Goal: Information Seeking & Learning: Learn about a topic

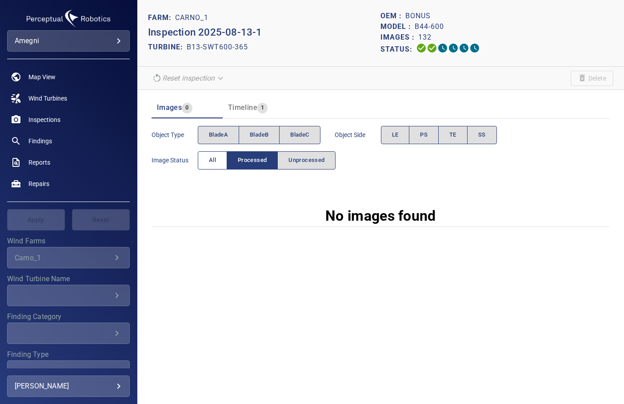
click at [211, 162] on span "All" at bounding box center [212, 160] width 7 height 10
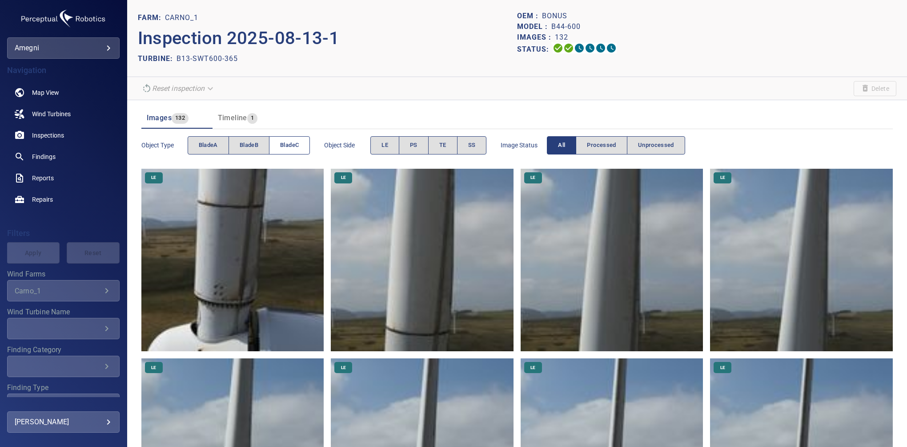
click at [282, 141] on span "bladeC" at bounding box center [289, 145] width 19 height 10
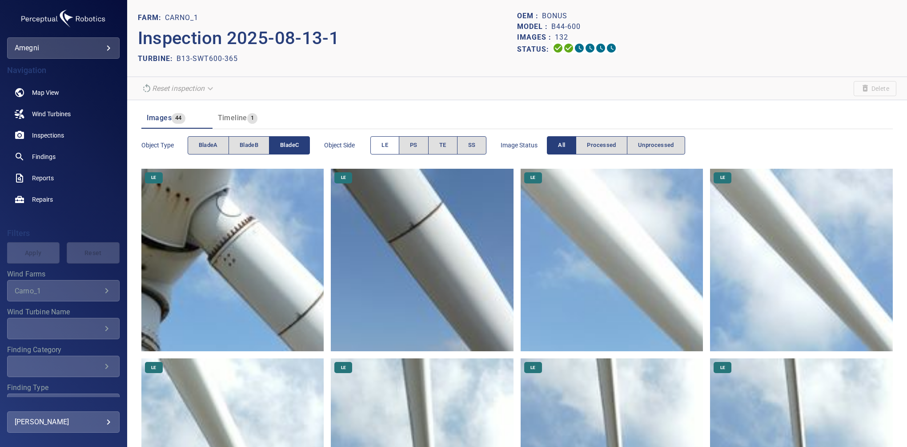
click at [388, 146] on span "LE" at bounding box center [385, 145] width 7 height 10
click at [272, 286] on img at bounding box center [232, 260] width 183 height 183
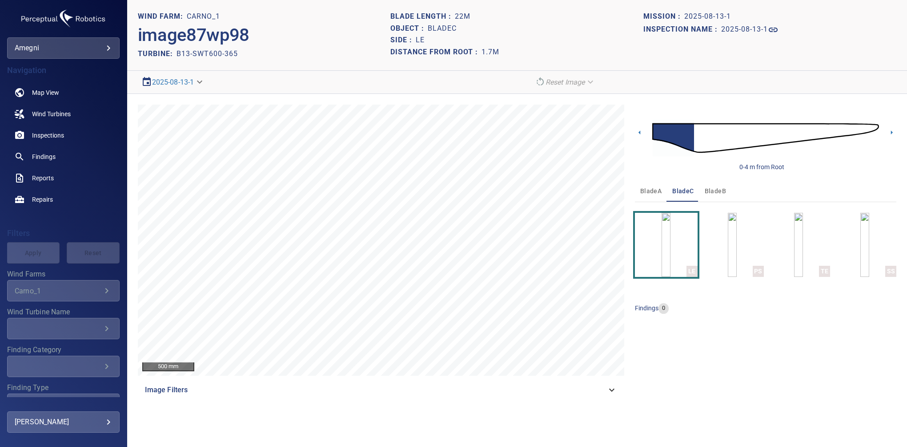
click at [622, 399] on div "Image Filters" at bounding box center [381, 389] width 487 height 21
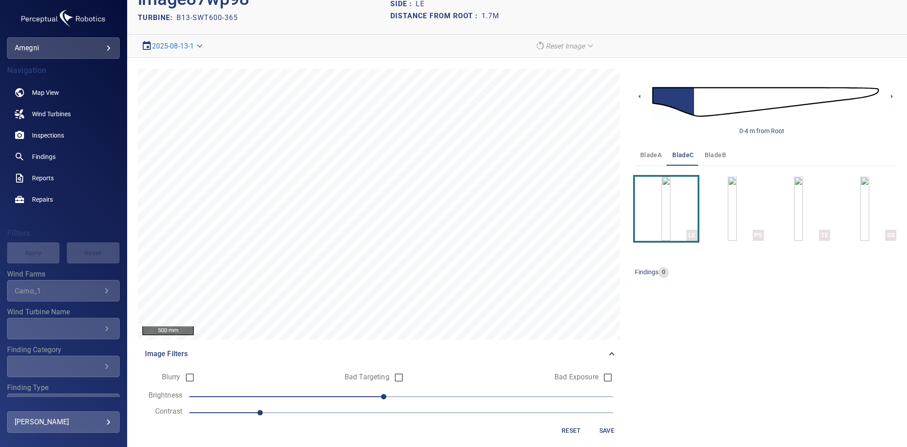
scroll to position [41, 0]
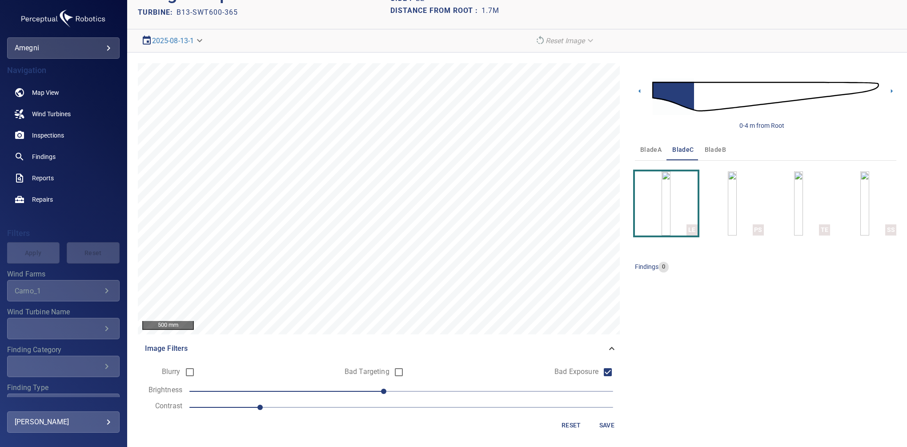
click at [603, 403] on span "Save" at bounding box center [606, 424] width 21 height 11
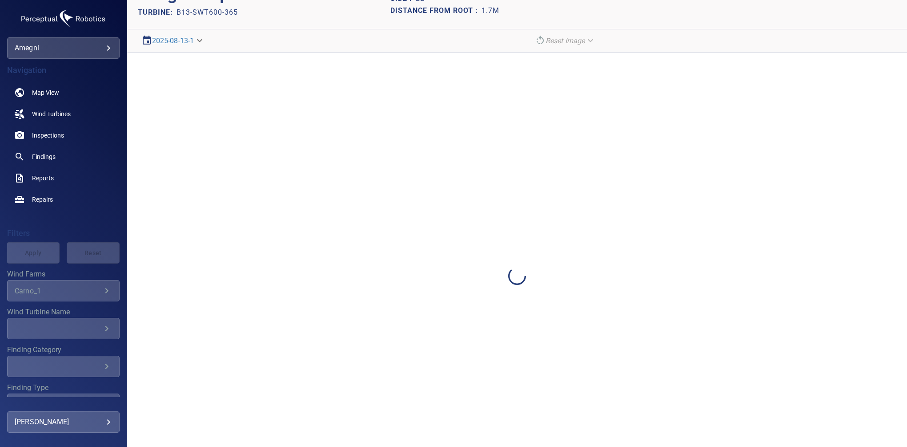
scroll to position [0, 0]
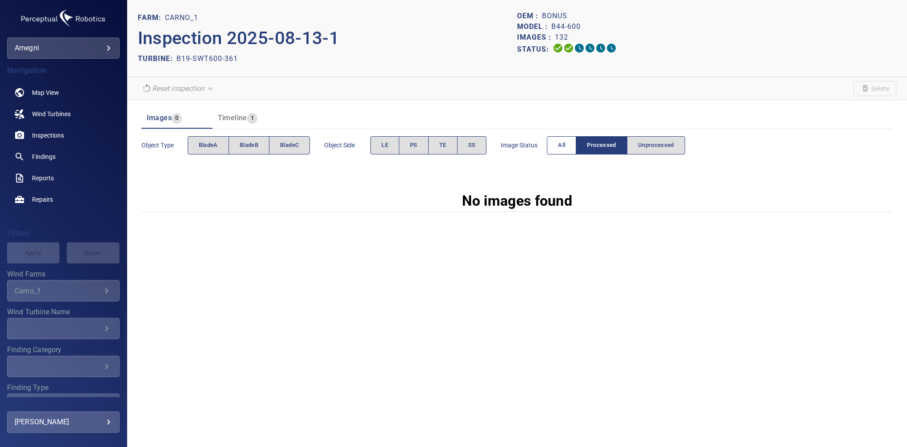
click at [555, 148] on button "All" at bounding box center [561, 145] width 29 height 18
click at [554, 153] on button "All" at bounding box center [561, 145] width 29 height 18
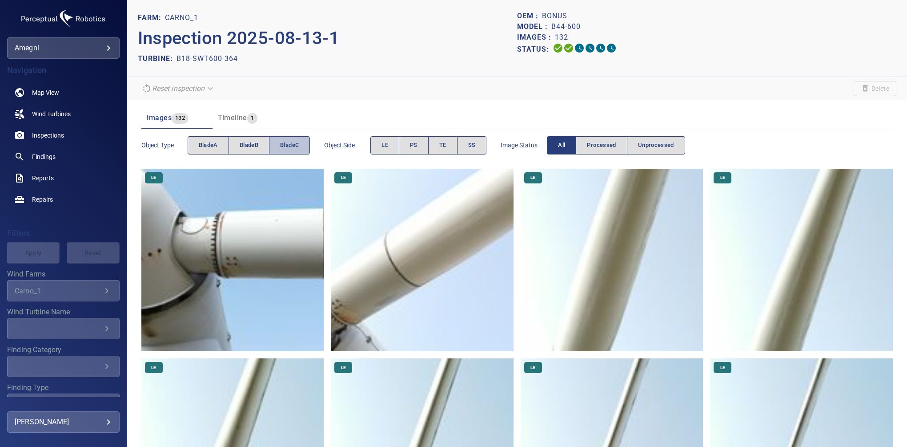
click at [291, 150] on button "bladeC" at bounding box center [289, 145] width 41 height 18
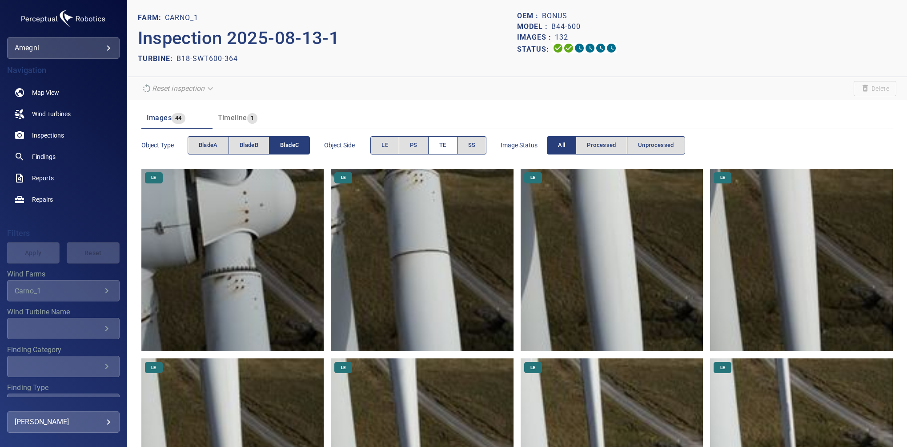
click at [447, 149] on span "TE" at bounding box center [442, 145] width 7 height 10
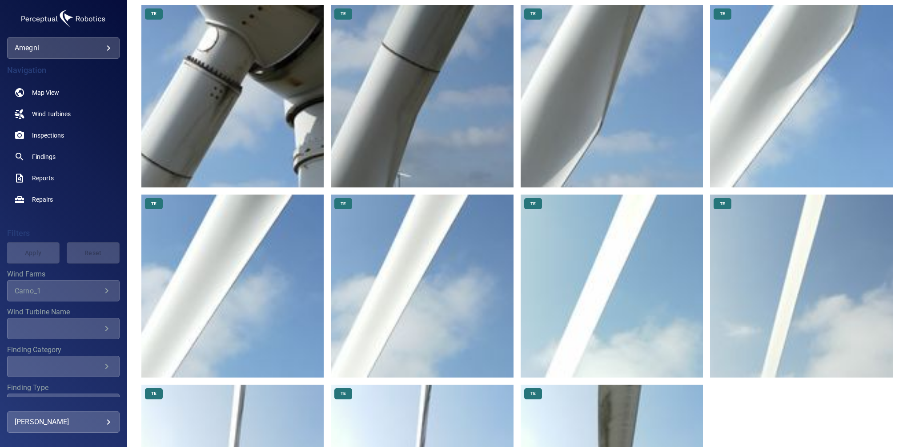
scroll to position [153, 0]
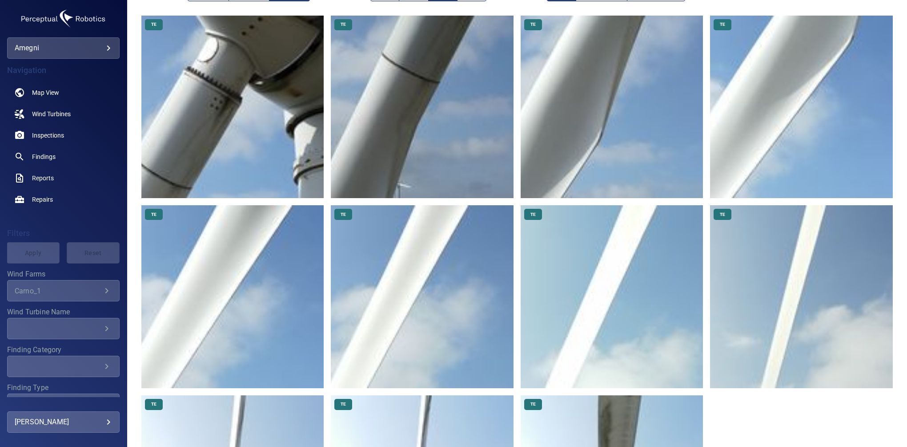
click at [819, 407] on div "TE TE TE TE TE TE TE TE TE TE TE" at bounding box center [517, 297] width 752 height 562
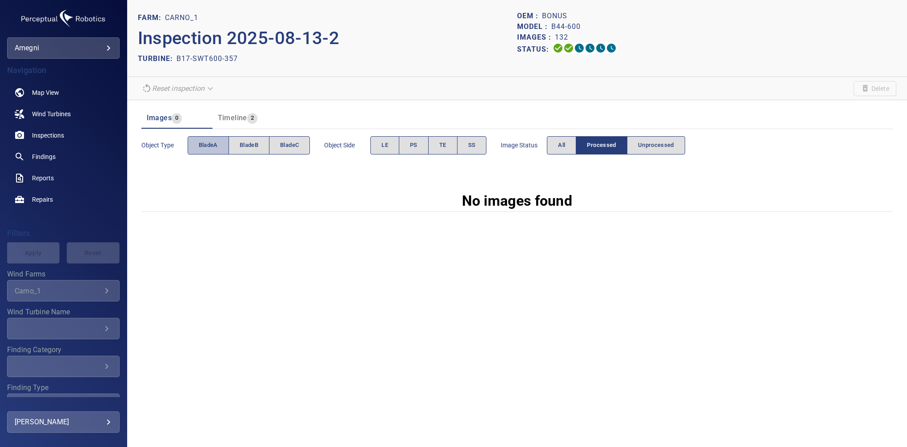
click at [210, 148] on span "bladeA" at bounding box center [208, 145] width 19 height 10
click at [555, 143] on button "All" at bounding box center [561, 145] width 29 height 18
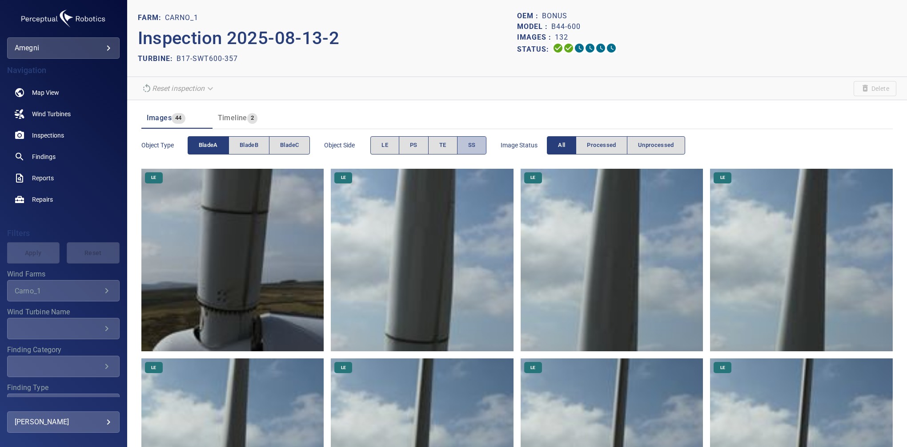
click at [478, 148] on button "SS" at bounding box center [472, 145] width 30 height 18
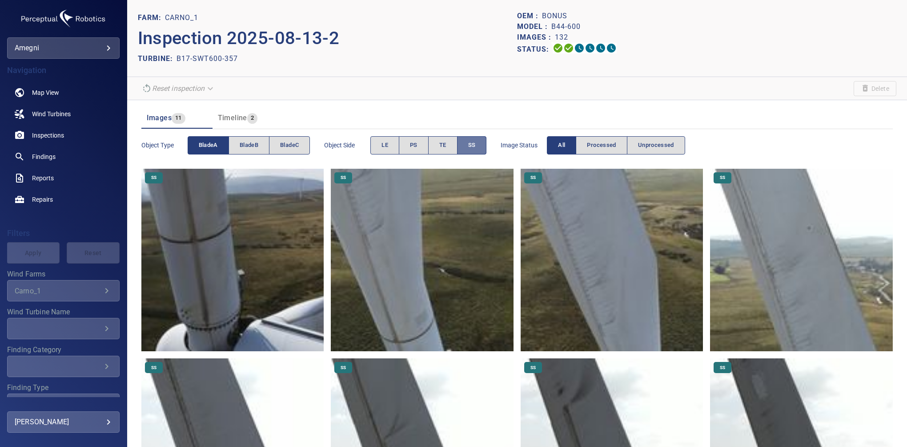
click at [465, 143] on button "SS" at bounding box center [472, 145] width 30 height 18
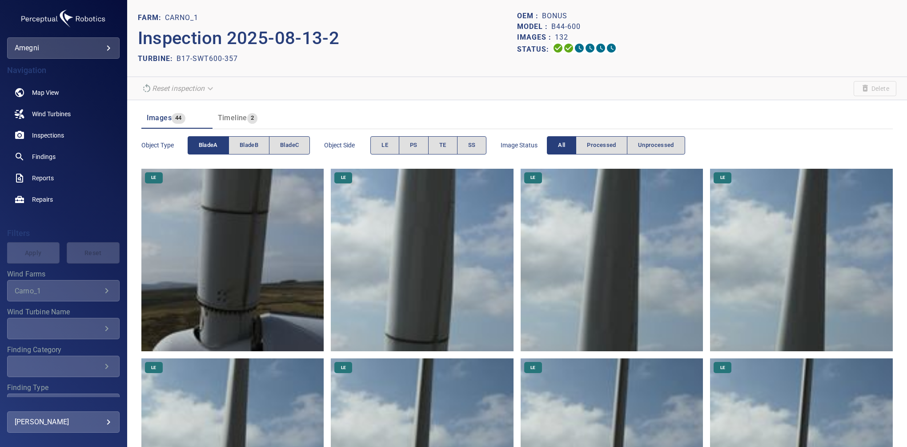
click at [450, 143] on button "TE" at bounding box center [442, 145] width 29 height 18
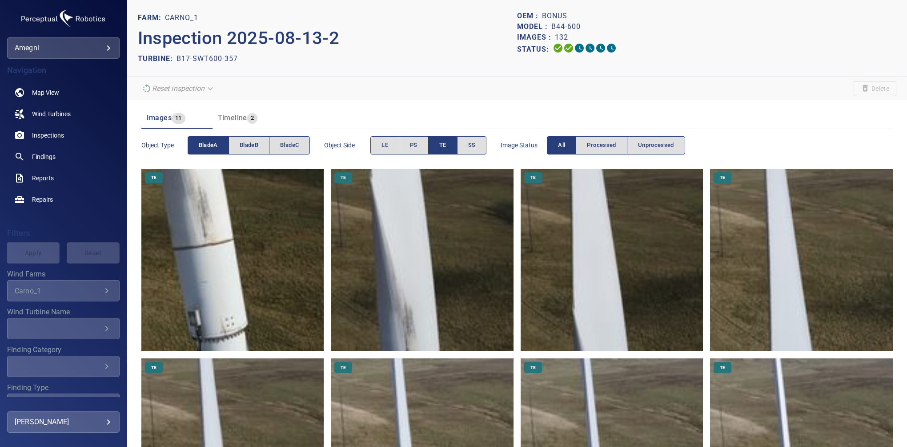
click at [217, 140] on span "bladeA" at bounding box center [208, 145] width 19 height 10
click at [242, 148] on span "bladeB" at bounding box center [249, 145] width 19 height 10
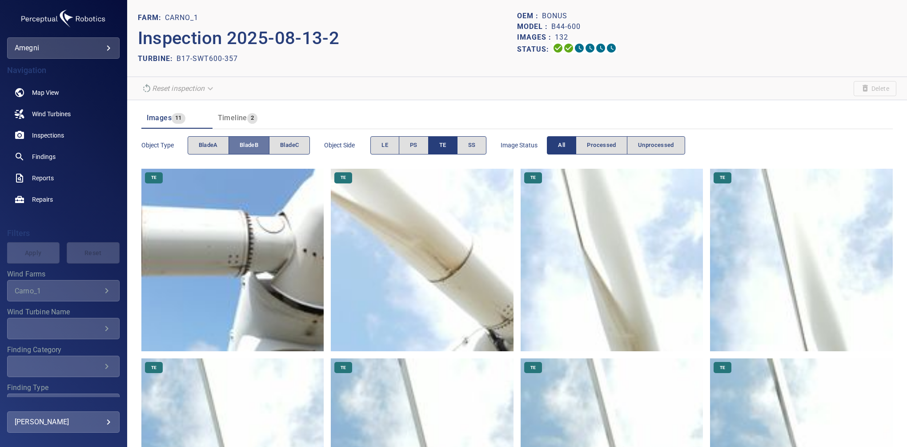
click at [242, 148] on span "bladeB" at bounding box center [249, 145] width 19 height 10
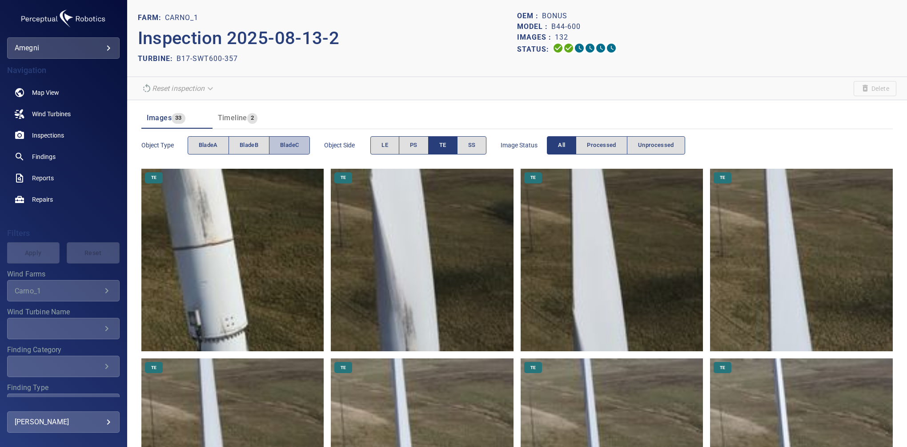
click at [295, 146] on span "bladeC" at bounding box center [289, 145] width 19 height 10
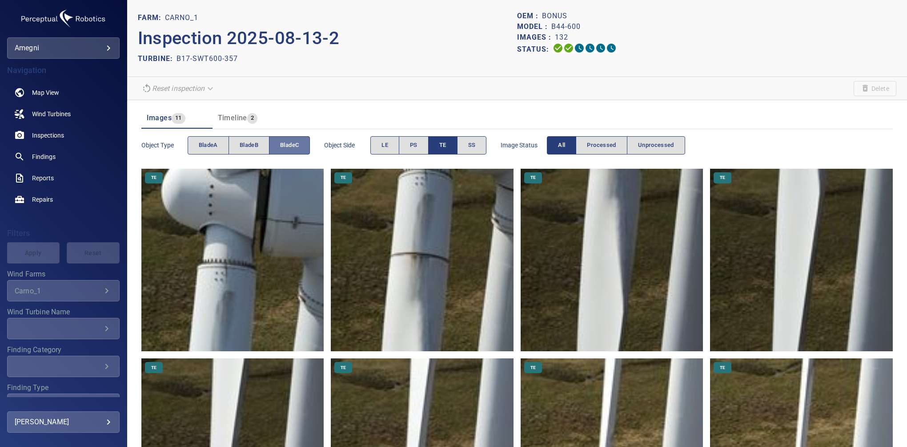
click at [295, 146] on span "bladeC" at bounding box center [289, 145] width 19 height 10
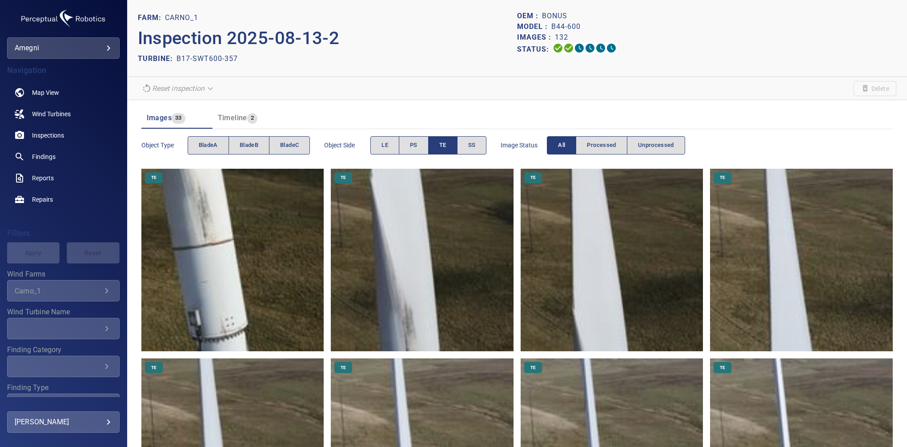
click at [445, 140] on span "TE" at bounding box center [442, 145] width 7 height 10
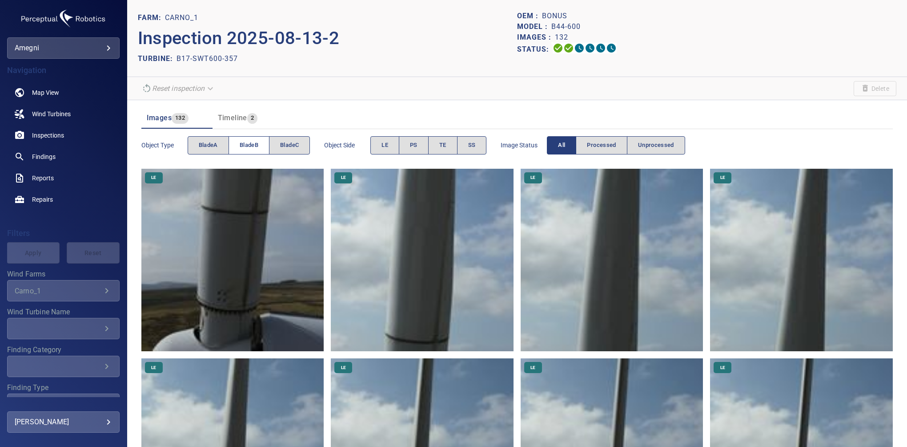
click at [253, 143] on span "bladeB" at bounding box center [249, 145] width 19 height 10
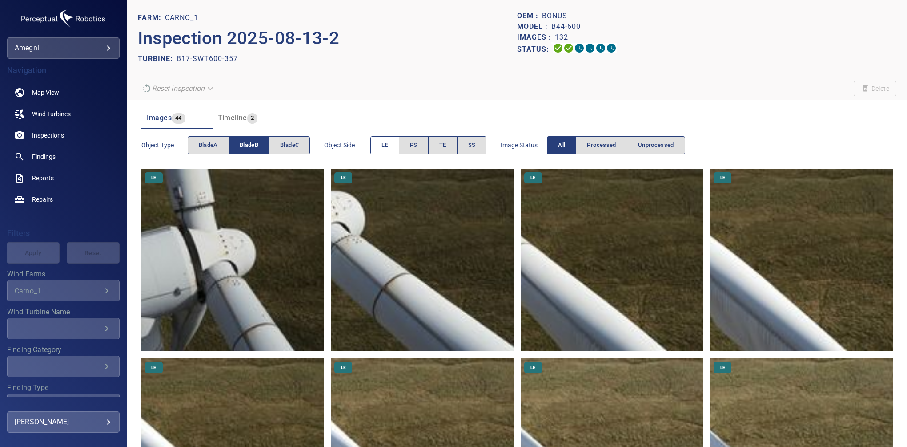
click at [383, 145] on span "LE" at bounding box center [385, 145] width 7 height 10
click at [390, 147] on button "LE" at bounding box center [385, 145] width 29 height 18
click at [476, 142] on button "SS" at bounding box center [472, 145] width 30 height 18
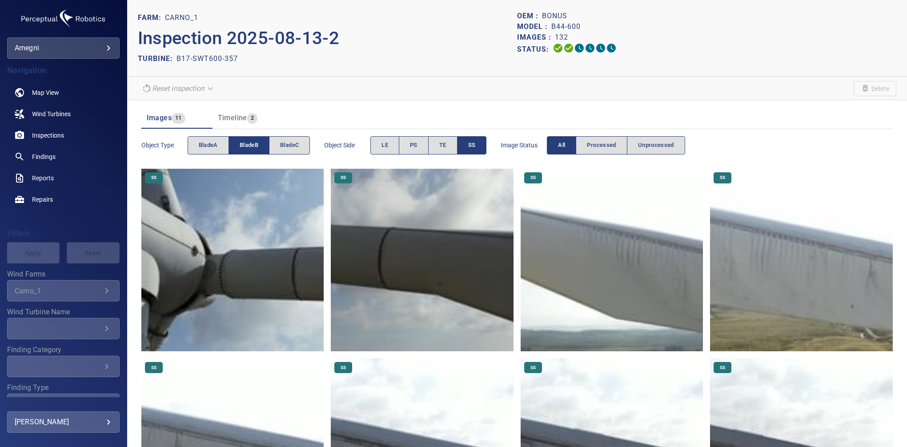
click at [257, 147] on span "bladeB" at bounding box center [249, 145] width 19 height 10
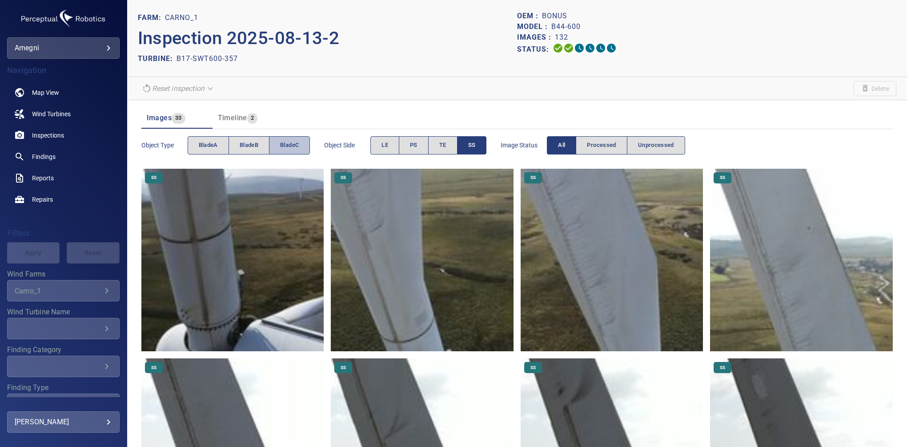
click at [280, 144] on button "bladeC" at bounding box center [289, 145] width 41 height 18
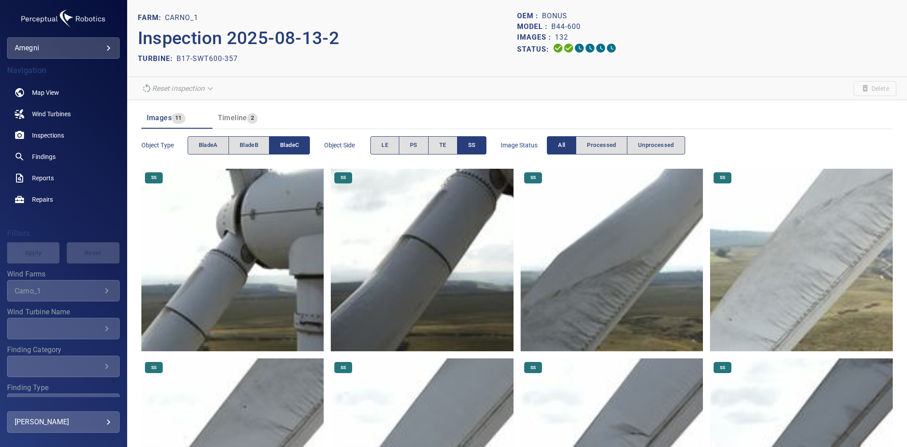
click at [473, 142] on span "SS" at bounding box center [472, 145] width 8 height 10
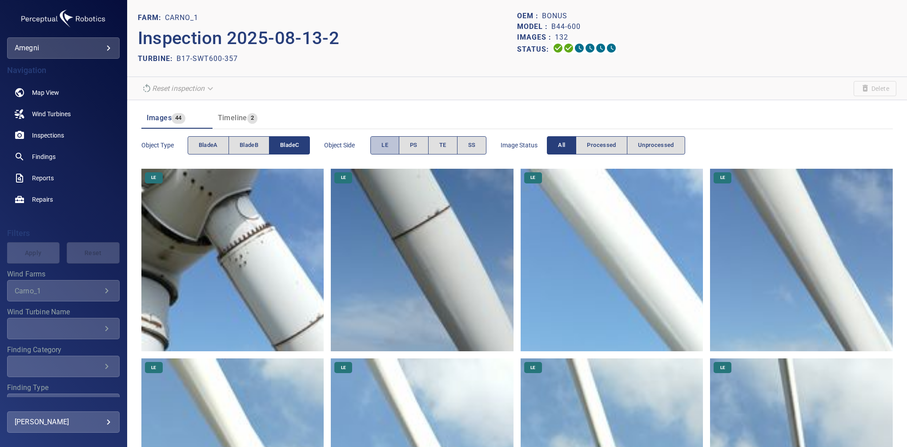
click at [386, 145] on span "LE" at bounding box center [385, 145] width 7 height 10
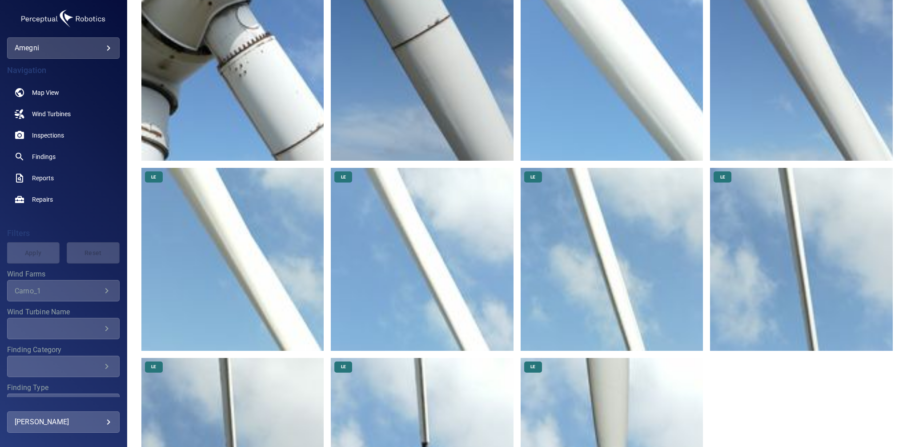
scroll to position [196, 0]
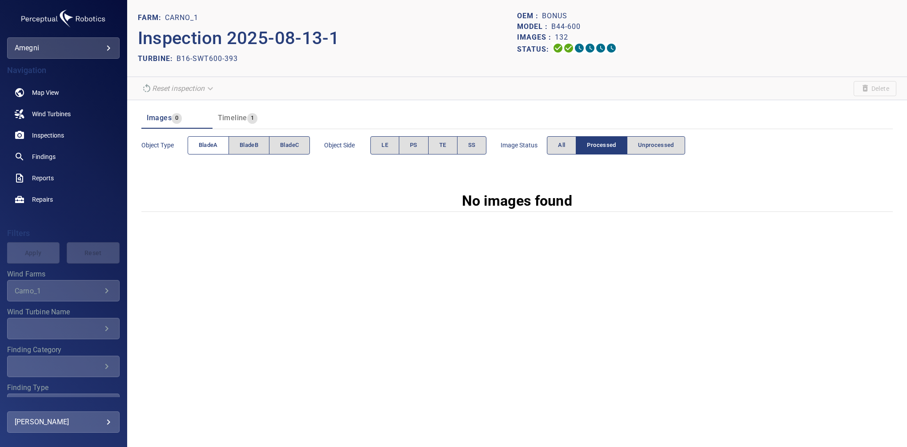
click at [218, 143] on button "bladeA" at bounding box center [208, 145] width 41 height 18
click at [475, 144] on span "SS" at bounding box center [472, 145] width 8 height 10
click at [559, 141] on span "All" at bounding box center [561, 145] width 7 height 10
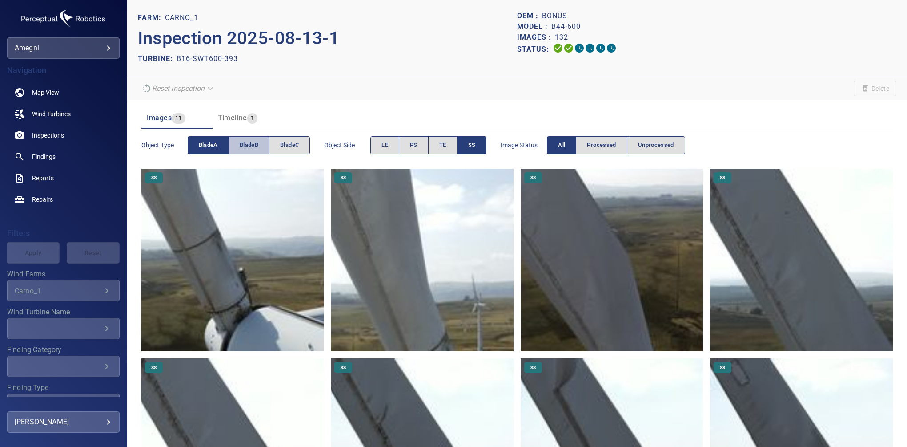
click at [240, 148] on button "bladeB" at bounding box center [249, 145] width 41 height 18
click at [217, 142] on span "bladeA" at bounding box center [208, 145] width 19 height 10
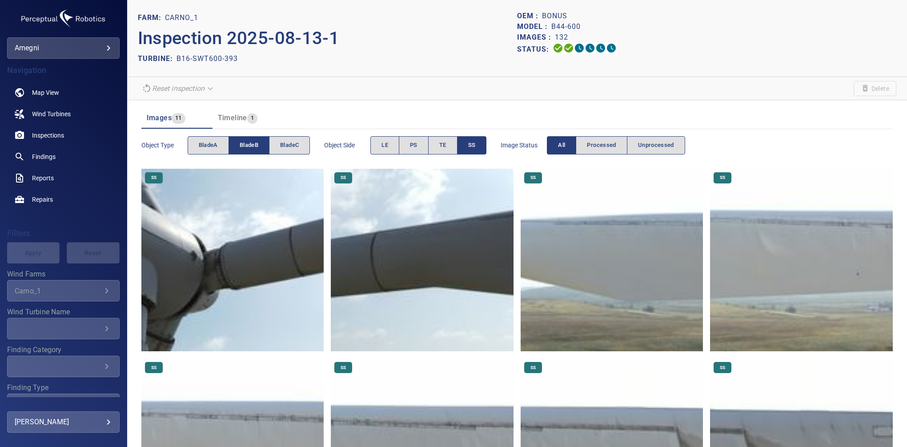
click at [471, 146] on span "SS" at bounding box center [472, 145] width 8 height 10
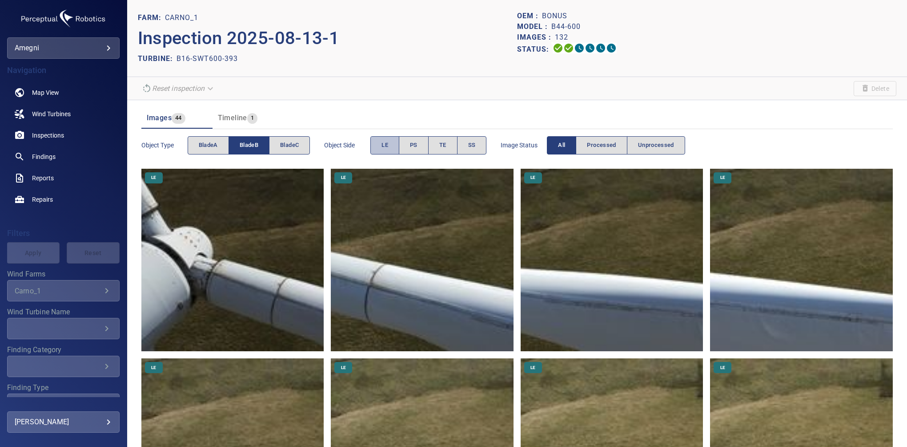
click at [387, 147] on span "LE" at bounding box center [385, 145] width 7 height 10
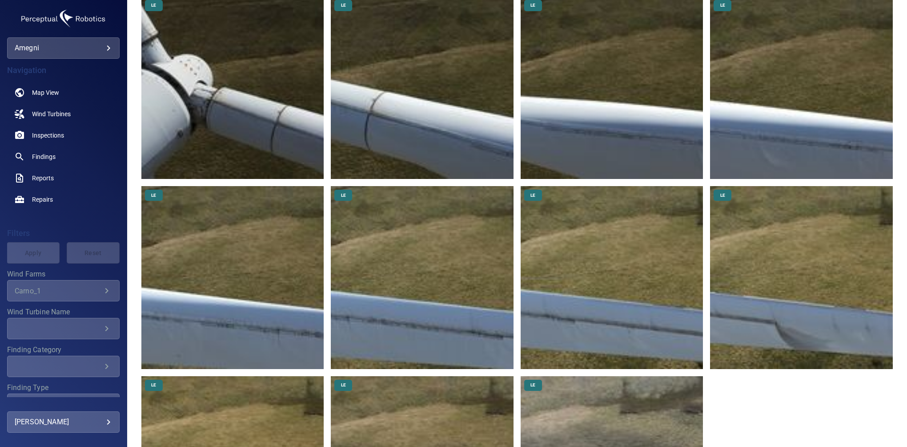
scroll to position [125, 0]
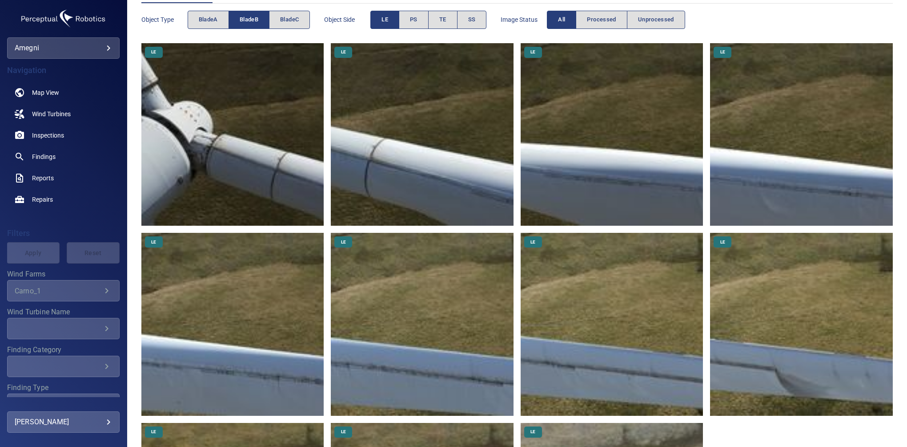
click at [793, 189] on img at bounding box center [801, 134] width 183 height 183
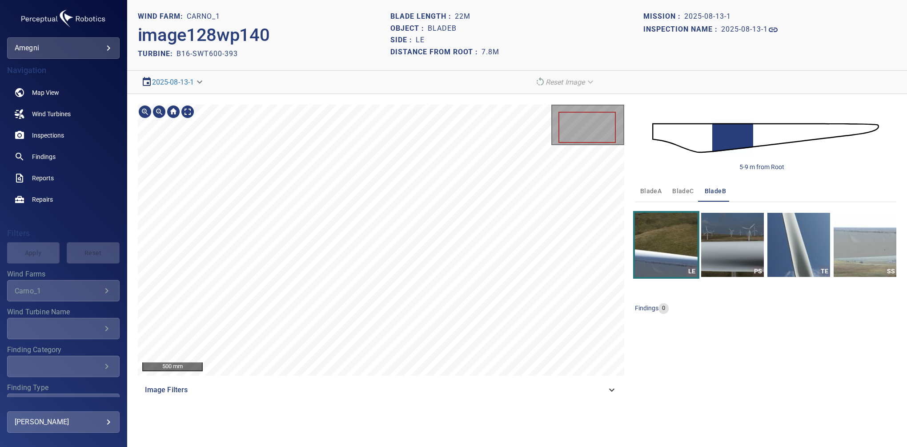
click at [610, 390] on icon at bounding box center [612, 389] width 11 height 11
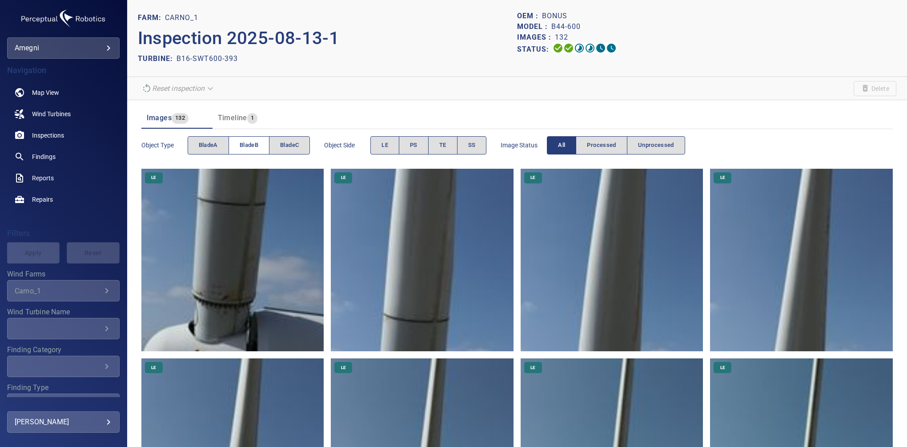
click at [256, 142] on span "bladeB" at bounding box center [249, 145] width 19 height 10
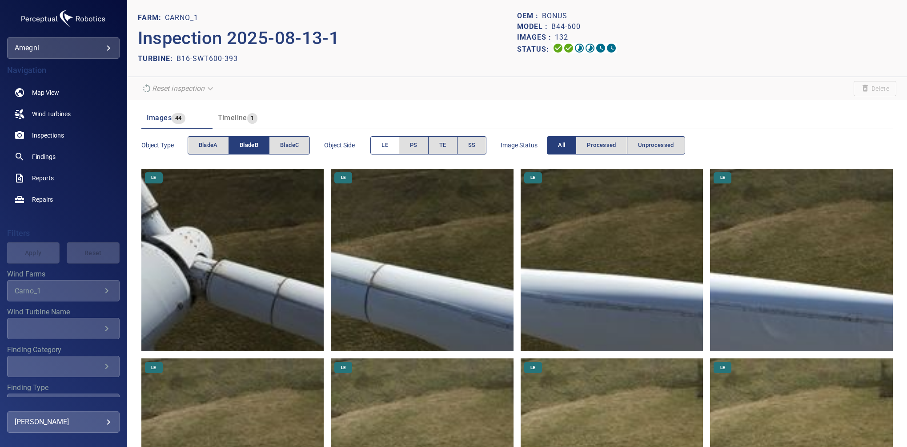
click at [385, 147] on span "LE" at bounding box center [385, 145] width 7 height 10
click at [653, 274] on img at bounding box center [612, 260] width 183 height 183
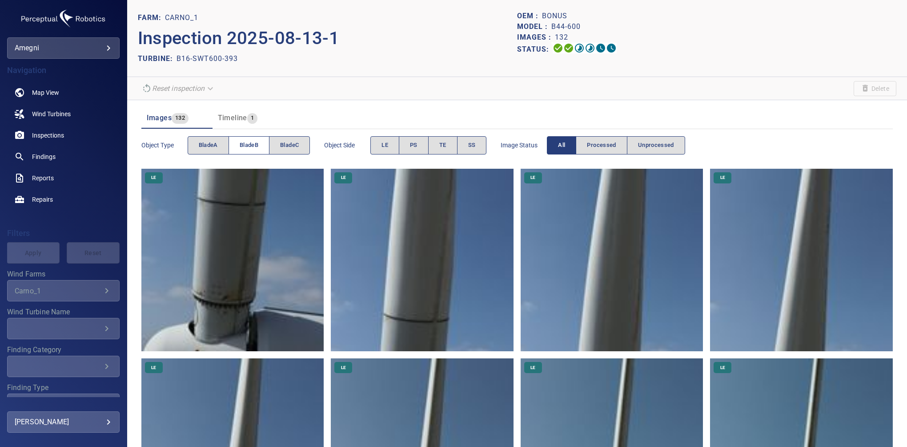
click at [260, 144] on button "bladeB" at bounding box center [249, 145] width 41 height 18
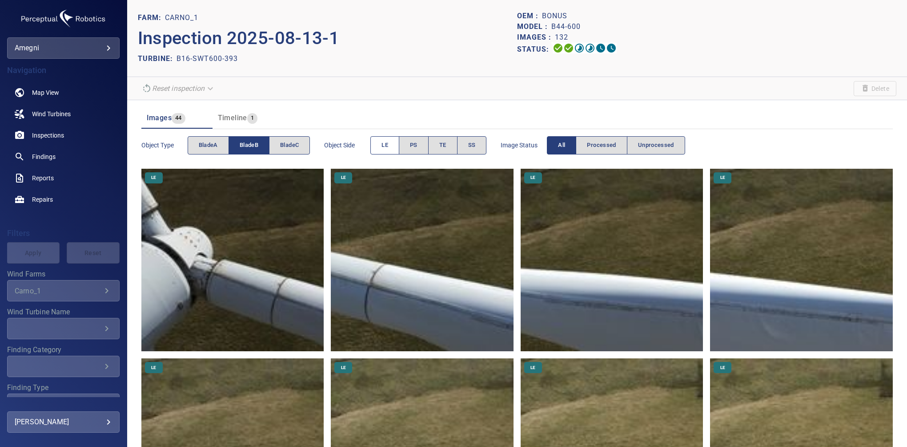
click at [390, 146] on button "LE" at bounding box center [385, 145] width 29 height 18
click at [384, 147] on span "LE" at bounding box center [385, 145] width 7 height 10
click at [471, 145] on span "SS" at bounding box center [472, 145] width 8 height 10
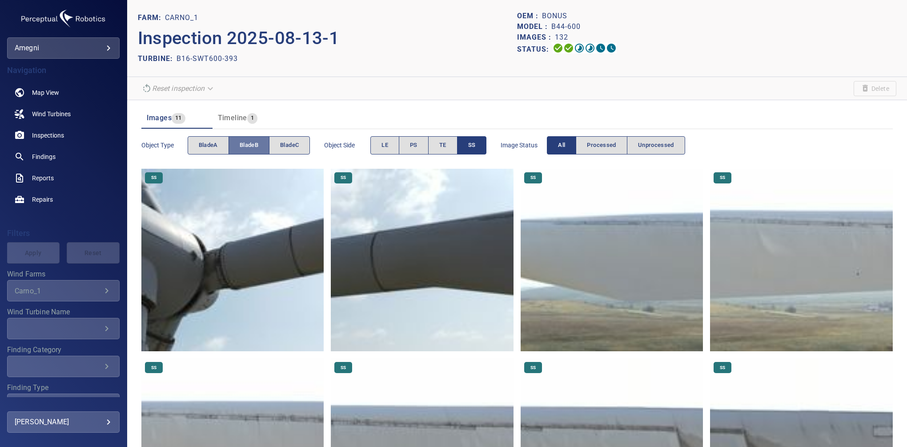
click at [257, 153] on button "bladeB" at bounding box center [249, 145] width 41 height 18
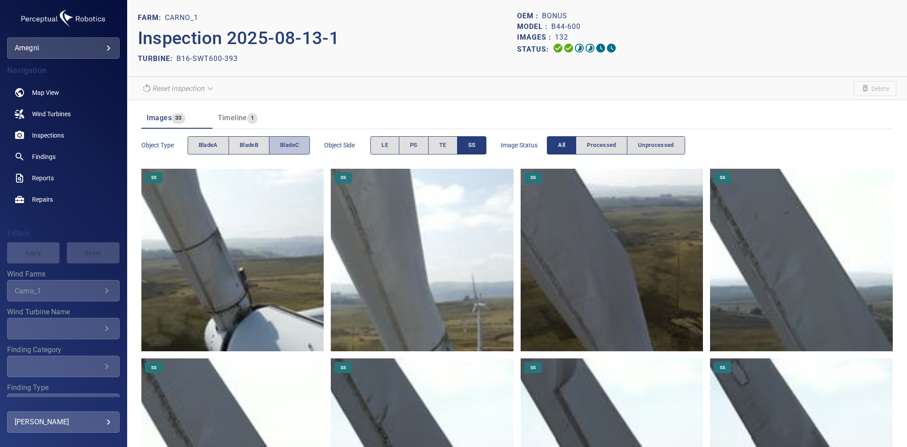
click at [286, 137] on button "bladeC" at bounding box center [289, 145] width 41 height 18
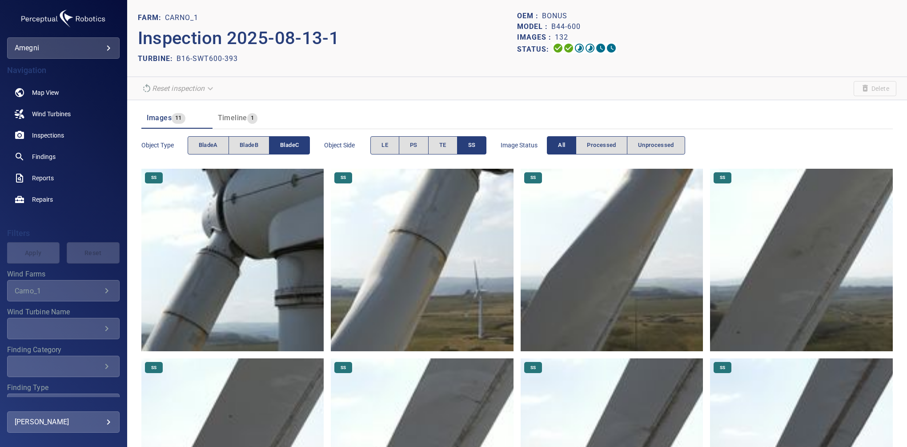
click at [471, 144] on span "SS" at bounding box center [472, 145] width 8 height 10
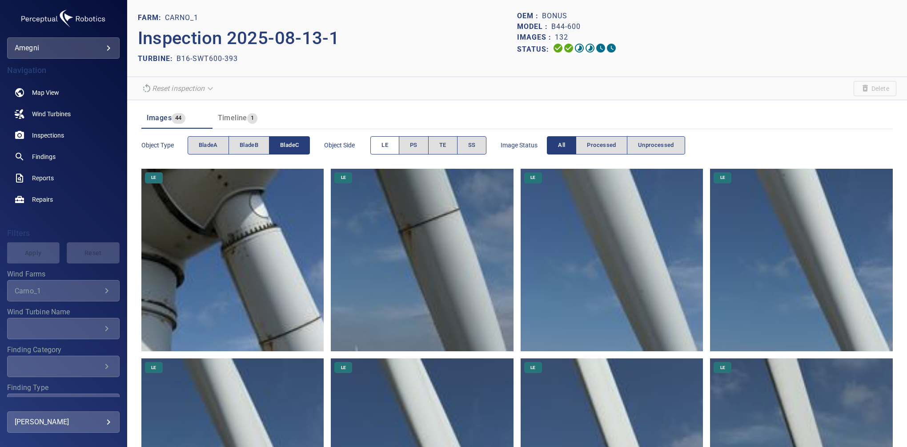
click at [383, 144] on span "LE" at bounding box center [385, 145] width 7 height 10
click at [389, 153] on button "LE" at bounding box center [385, 145] width 29 height 18
click at [414, 148] on span "PS" at bounding box center [414, 145] width 8 height 10
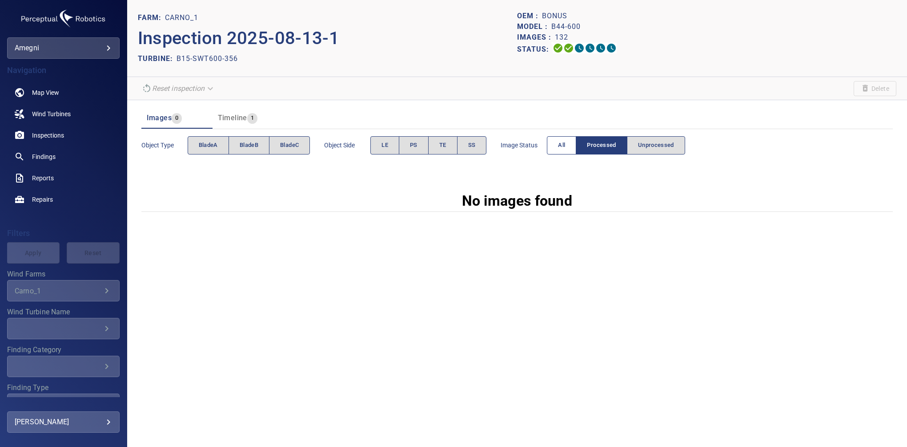
click at [555, 143] on button "All" at bounding box center [561, 145] width 29 height 18
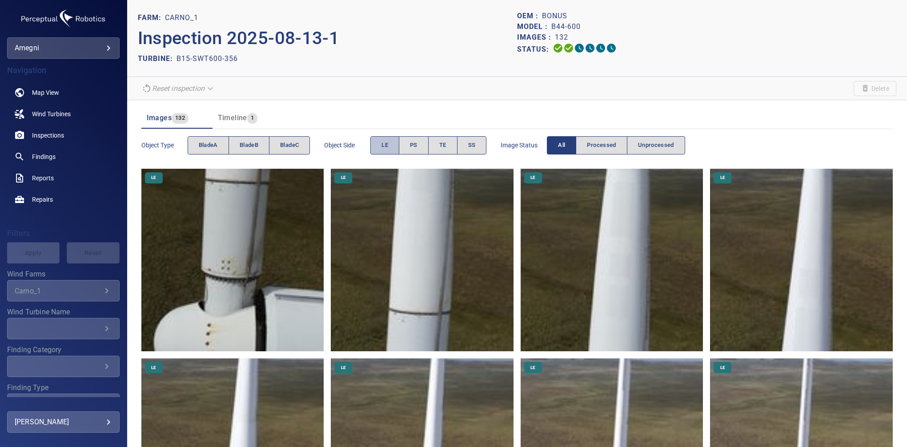
click at [393, 148] on button "LE" at bounding box center [385, 145] width 29 height 18
click at [242, 145] on span "bladeB" at bounding box center [249, 145] width 19 height 10
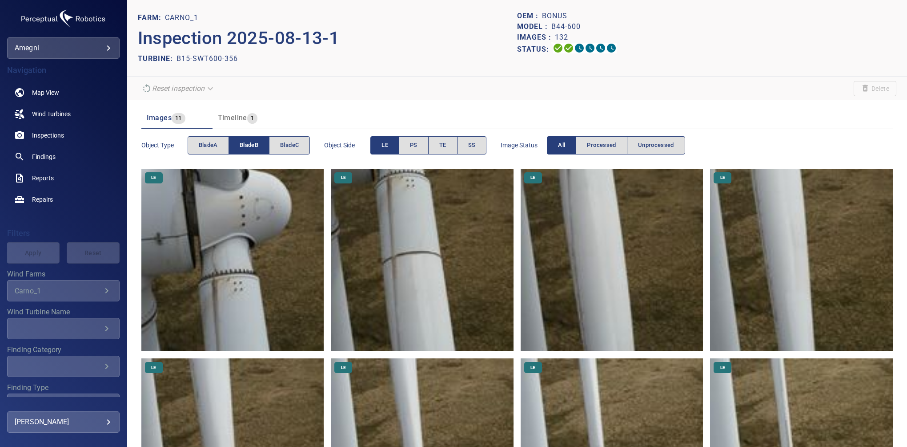
click at [386, 145] on span "LE" at bounding box center [385, 145] width 7 height 10
click at [437, 145] on button "TE" at bounding box center [442, 145] width 29 height 18
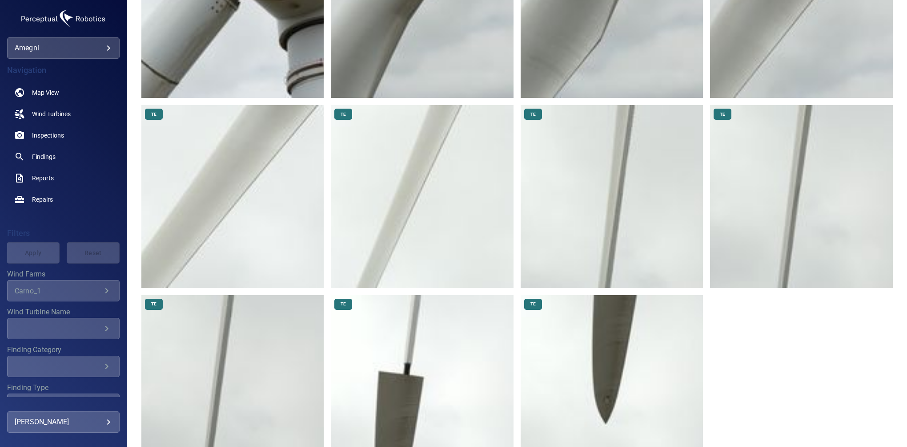
scroll to position [16, 0]
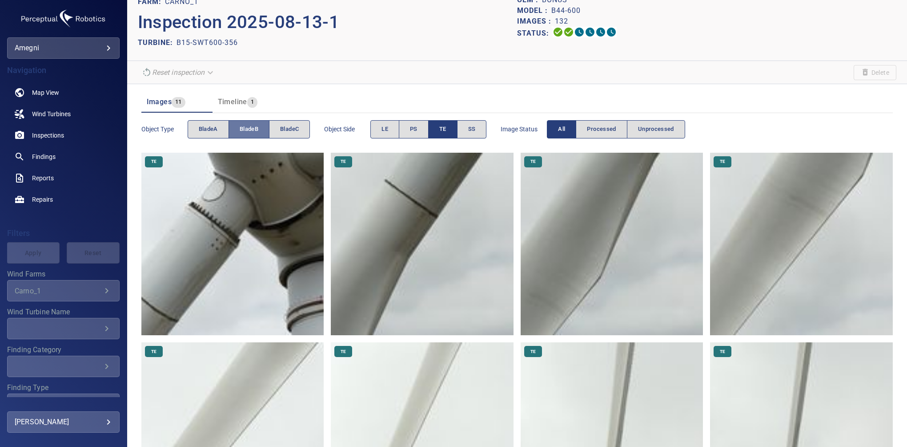
click at [247, 126] on span "bladeB" at bounding box center [249, 129] width 19 height 10
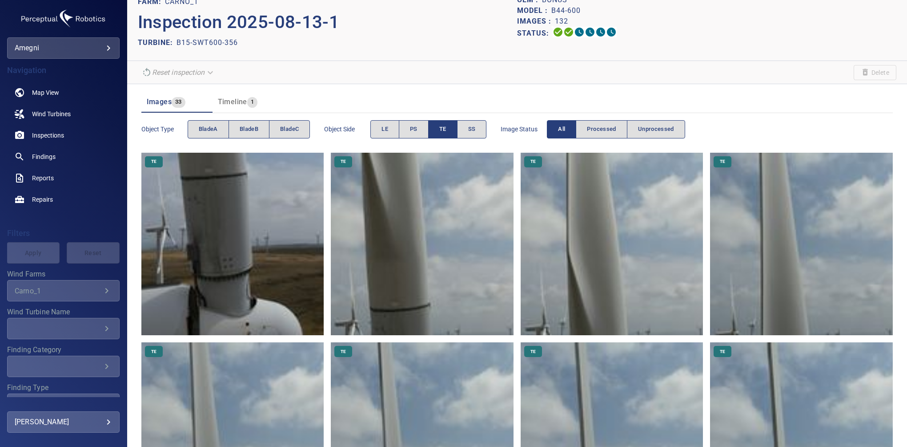
click at [297, 131] on span "bladeC" at bounding box center [289, 129] width 19 height 10
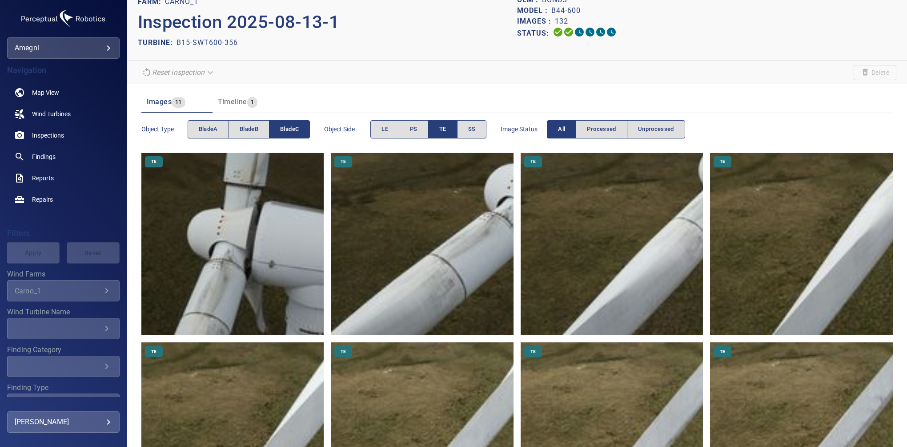
click at [439, 125] on button "TE" at bounding box center [442, 129] width 29 height 18
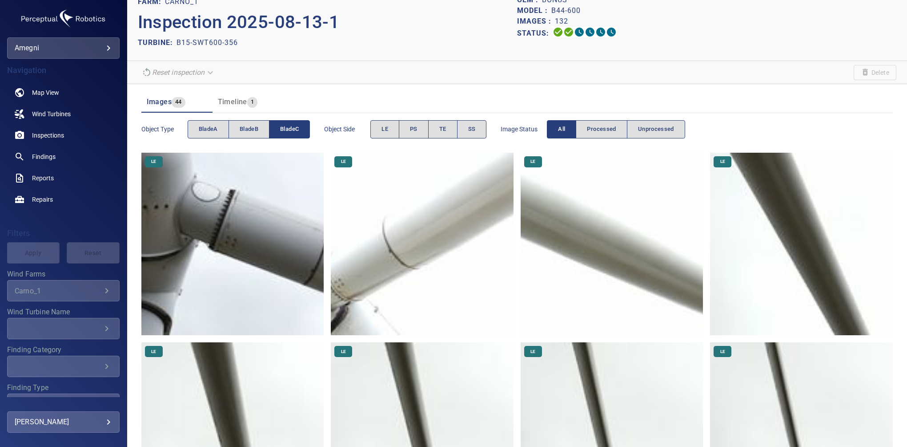
click at [370, 128] on span "Object Side" at bounding box center [347, 129] width 46 height 9
click at [376, 129] on button "LE" at bounding box center [385, 129] width 29 height 18
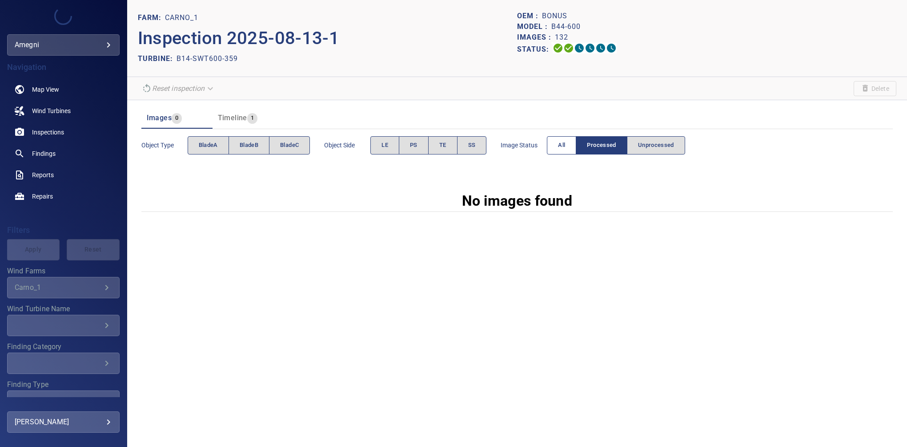
click at [571, 143] on button "All" at bounding box center [561, 145] width 29 height 18
